Goal: Task Accomplishment & Management: Use online tool/utility

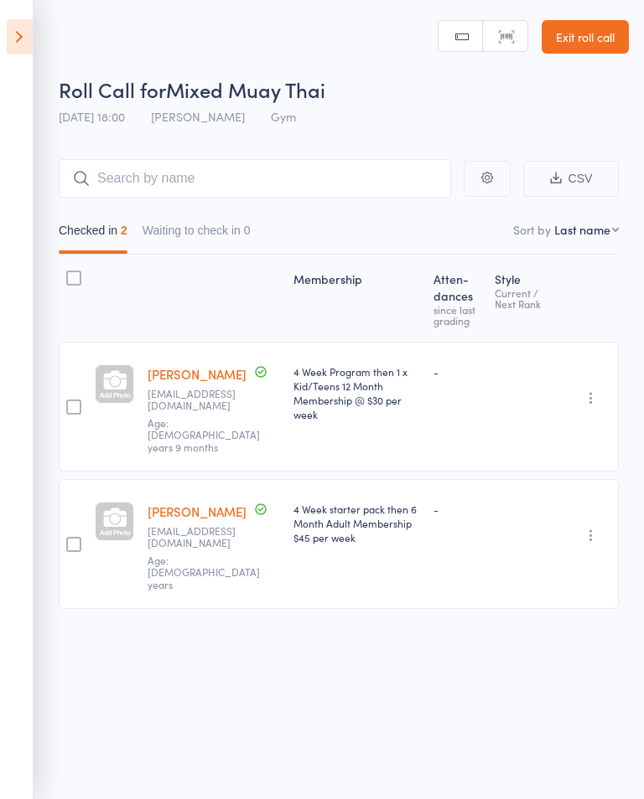
scroll to position [-7, 0]
click at [30, 23] on icon at bounding box center [20, 36] width 26 height 35
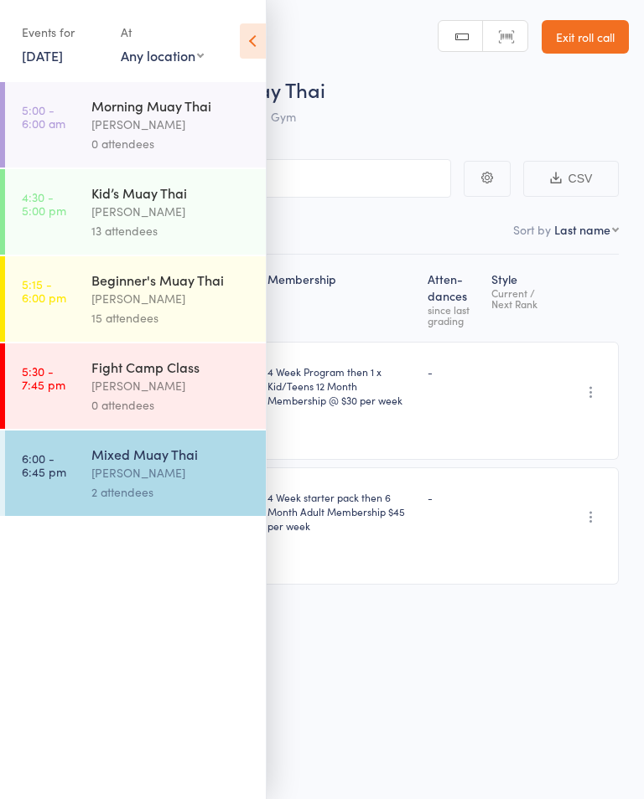
click at [58, 51] on link "[DATE]" at bounding box center [42, 55] width 41 height 18
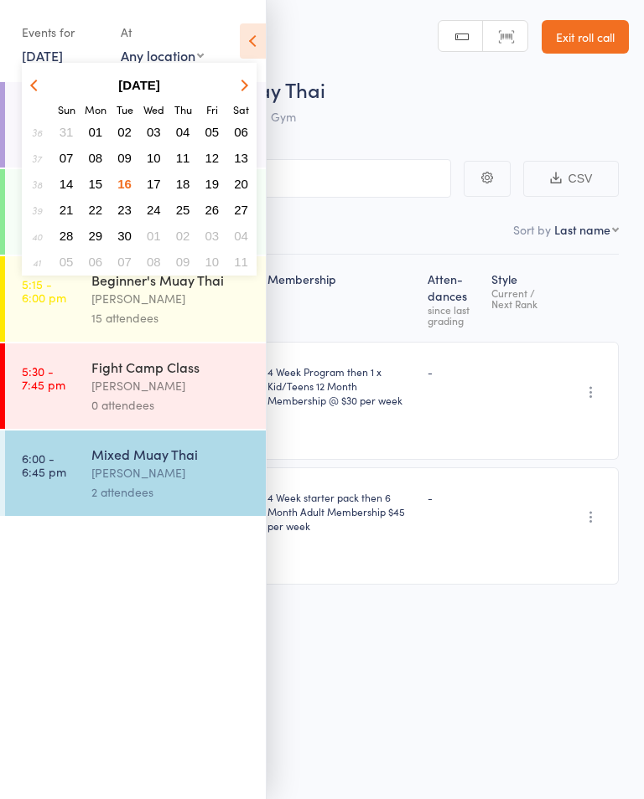
click at [158, 175] on button "17" at bounding box center [154, 184] width 26 height 23
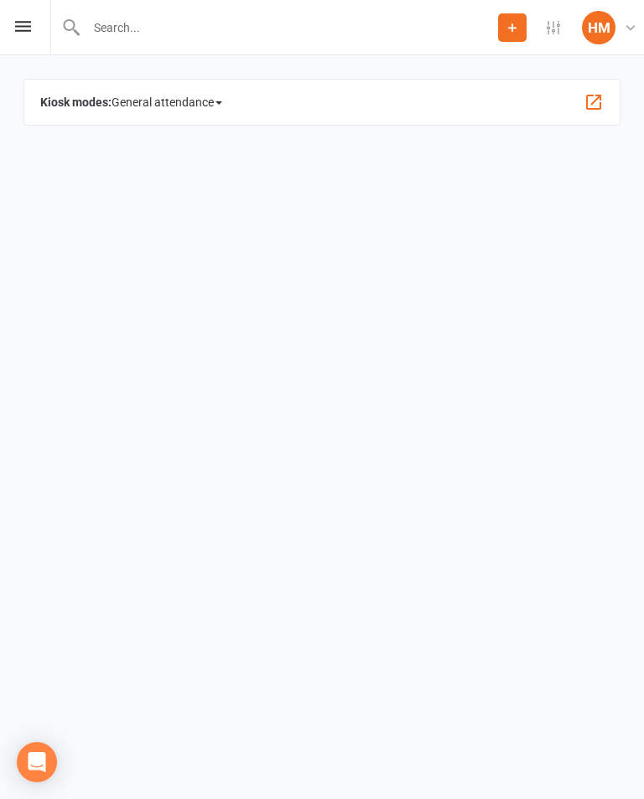
click at [26, 26] on icon at bounding box center [23, 26] width 16 height 11
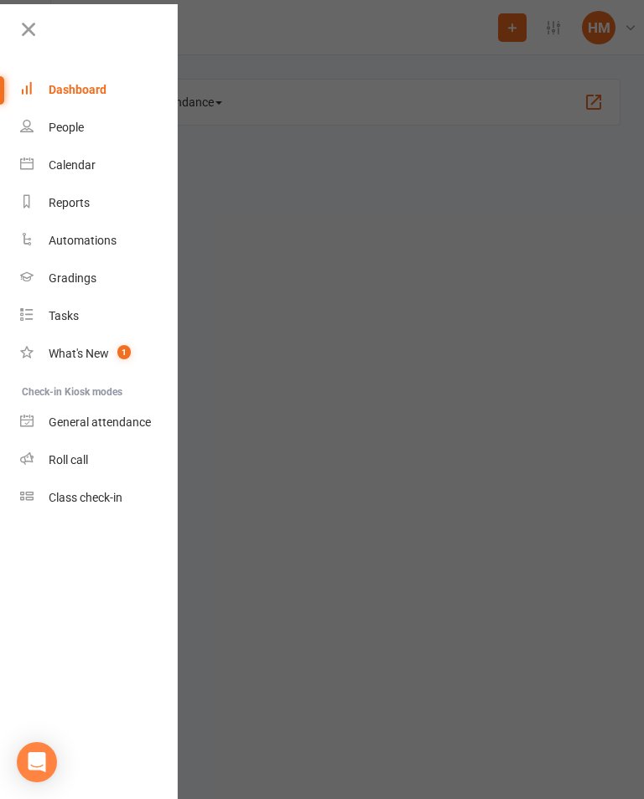
click at [107, 498] on div "Class check-in" at bounding box center [86, 497] width 74 height 13
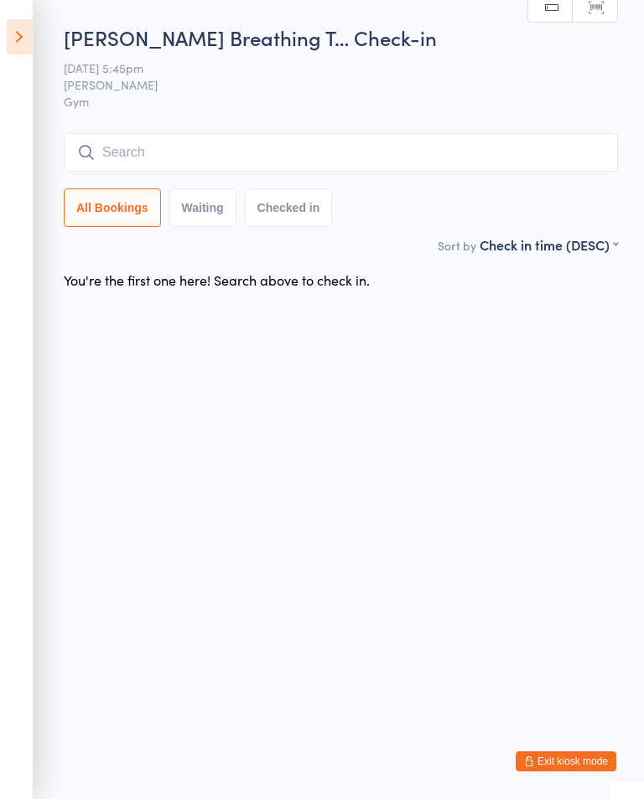
click at [22, 30] on icon at bounding box center [20, 36] width 26 height 35
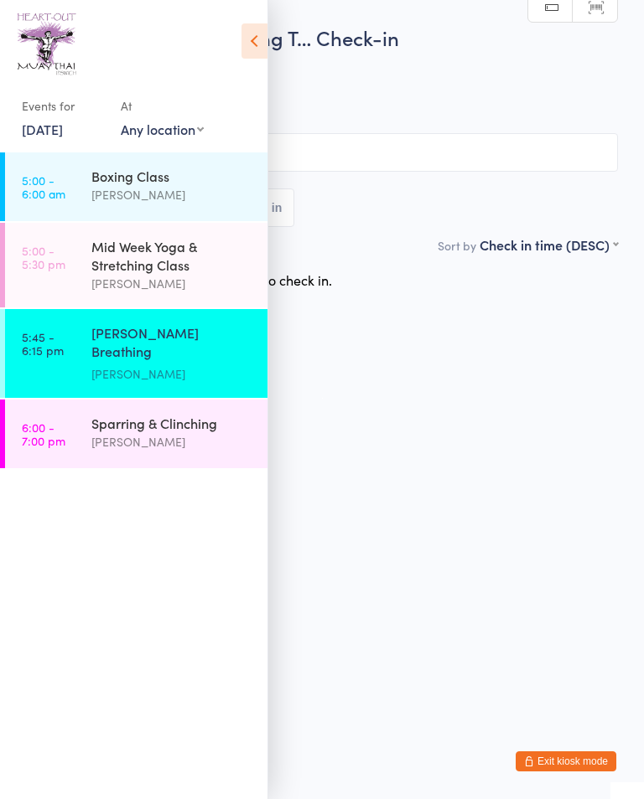
click at [133, 430] on div "Sparring & Clinching" at bounding box center [172, 423] width 162 height 18
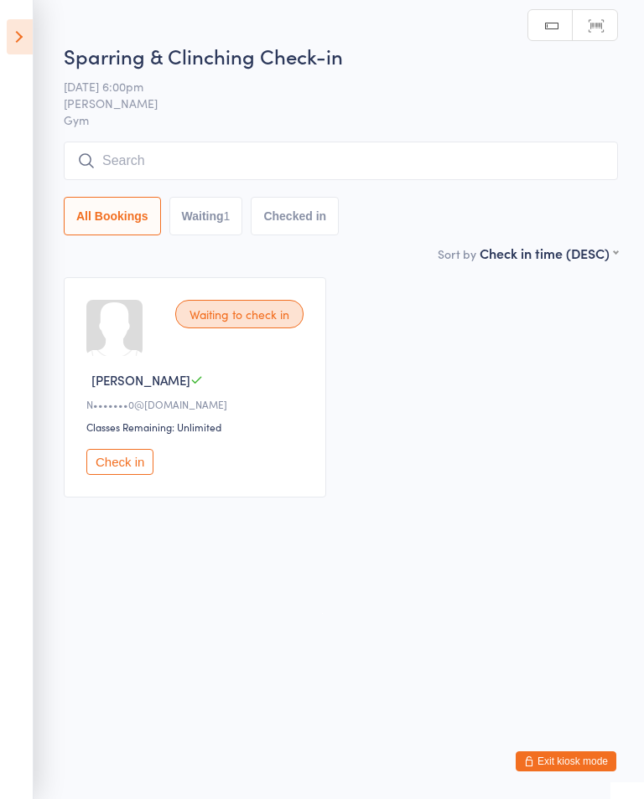
click at [127, 468] on button "Check in" at bounding box center [119, 462] width 67 height 26
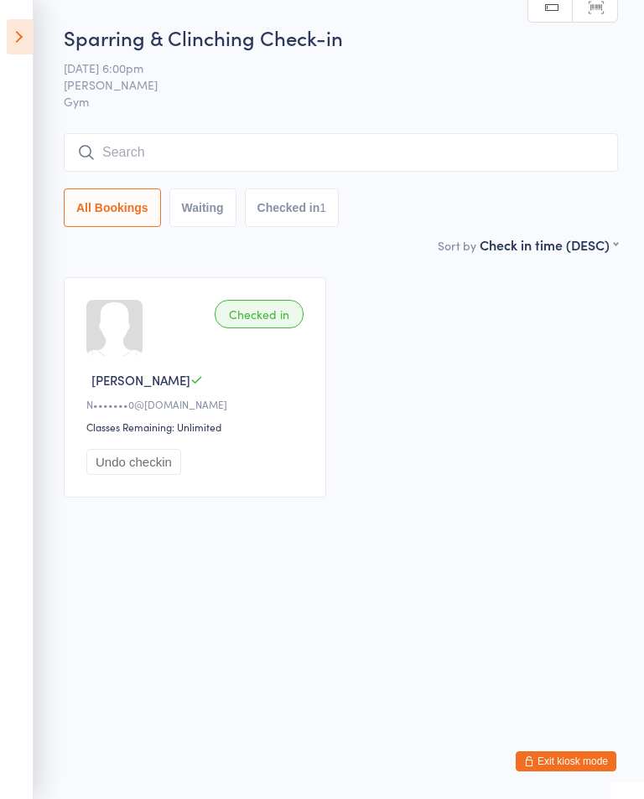
click at [119, 163] on input "search" at bounding box center [341, 152] width 554 height 39
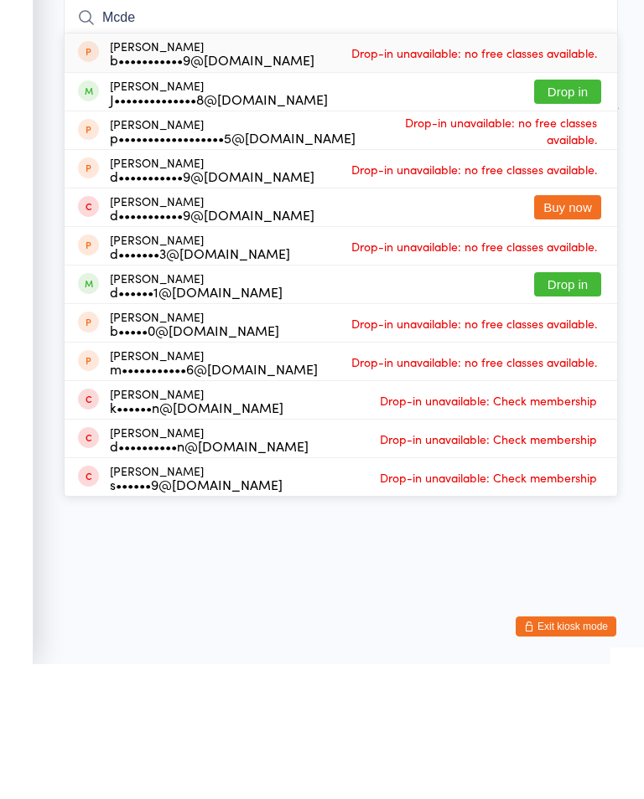
type input "Mcde"
click at [543, 215] on button "Drop in" at bounding box center [567, 227] width 67 height 24
